Goal: Check status

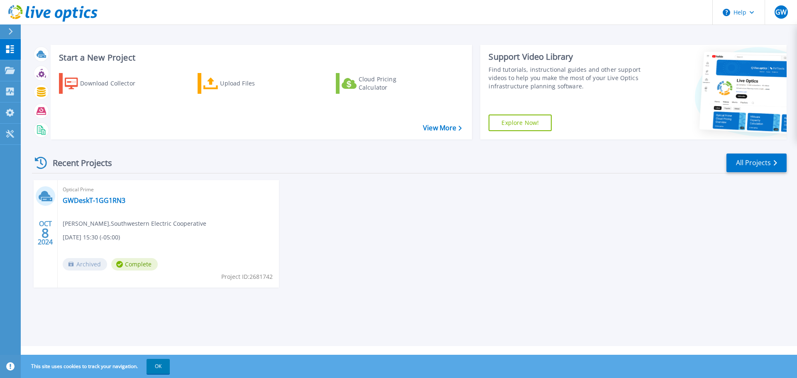
click at [85, 266] on span "Archived" at bounding box center [85, 264] width 44 height 12
click at [105, 232] on div "Optical Prime GWDeskT-1GG1RN3 Glenn Williams , Southwestern Electric Cooperativ…" at bounding box center [168, 234] width 221 height 108
click at [441, 130] on link "View More" at bounding box center [442, 128] width 39 height 8
click at [103, 232] on div "Optical Prime GWDeskT-1GG1RN3 [PERSON_NAME] , Southwestern Electric Cooperative…" at bounding box center [168, 234] width 221 height 108
drag, startPoint x: 38, startPoint y: 194, endPoint x: 45, endPoint y: 196, distance: 7.4
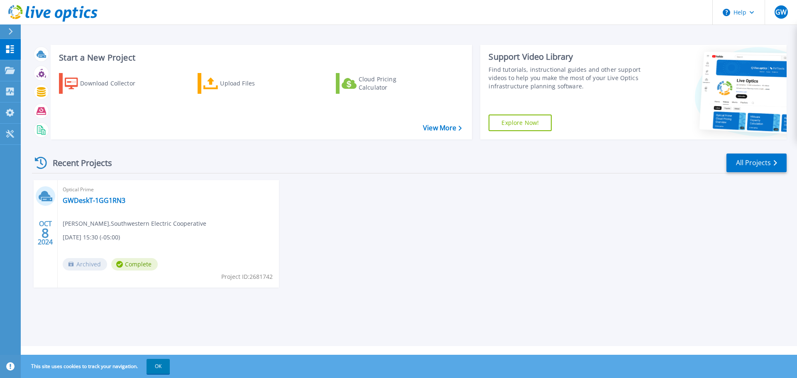
click at [39, 194] on div at bounding box center [46, 196] width 20 height 20
drag, startPoint x: 93, startPoint y: 210, endPoint x: 106, endPoint y: 210, distance: 12.9
click at [96, 211] on div "Optical Prime GWDeskT-1GG1RN3 [PERSON_NAME] , Southwestern Electric Cooperative…" at bounding box center [168, 234] width 221 height 108
click at [108, 210] on div "Optical Prime GWDeskT-1GG1RN3 [PERSON_NAME] , Southwestern Electric Cooperative…" at bounding box center [168, 234] width 221 height 108
click at [105, 200] on link "GWDeskT-1GG1RN3" at bounding box center [94, 200] width 63 height 8
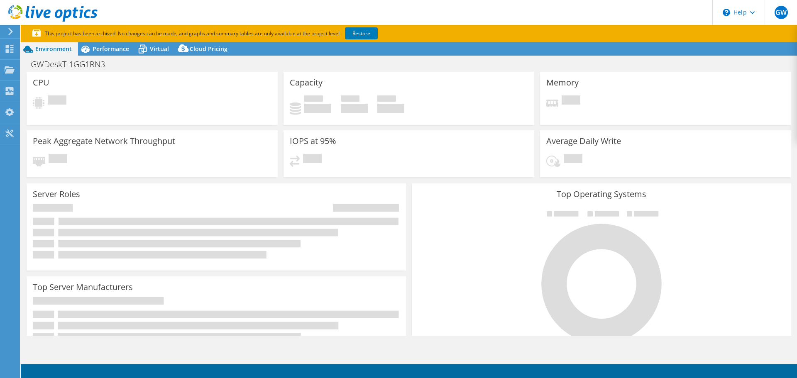
select select "USWest"
select select "USD"
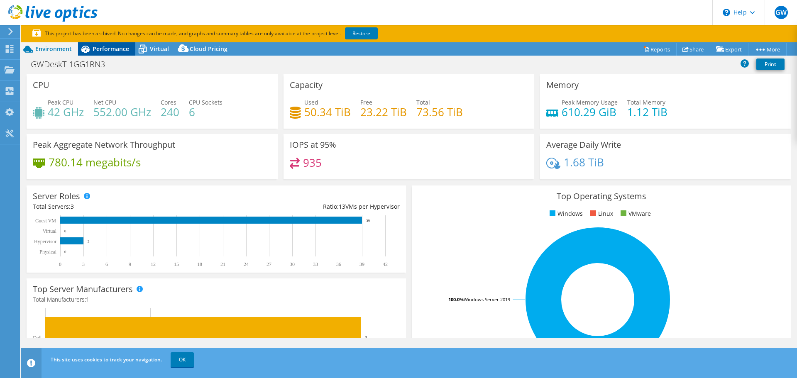
click at [103, 46] on span "Performance" at bounding box center [111, 49] width 37 height 8
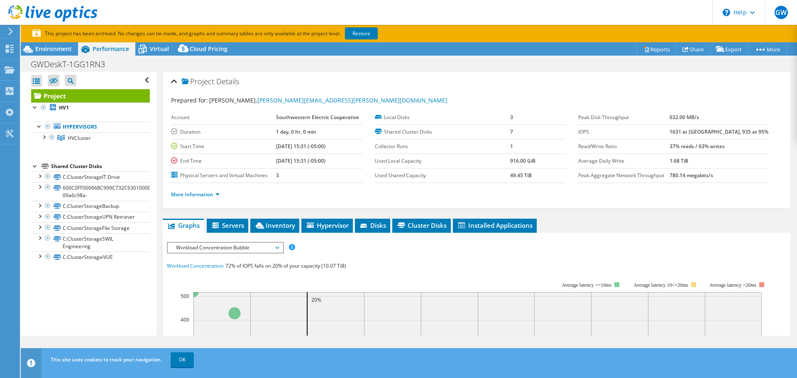
scroll to position [0, 0]
